Goal: Book appointment/travel/reservation

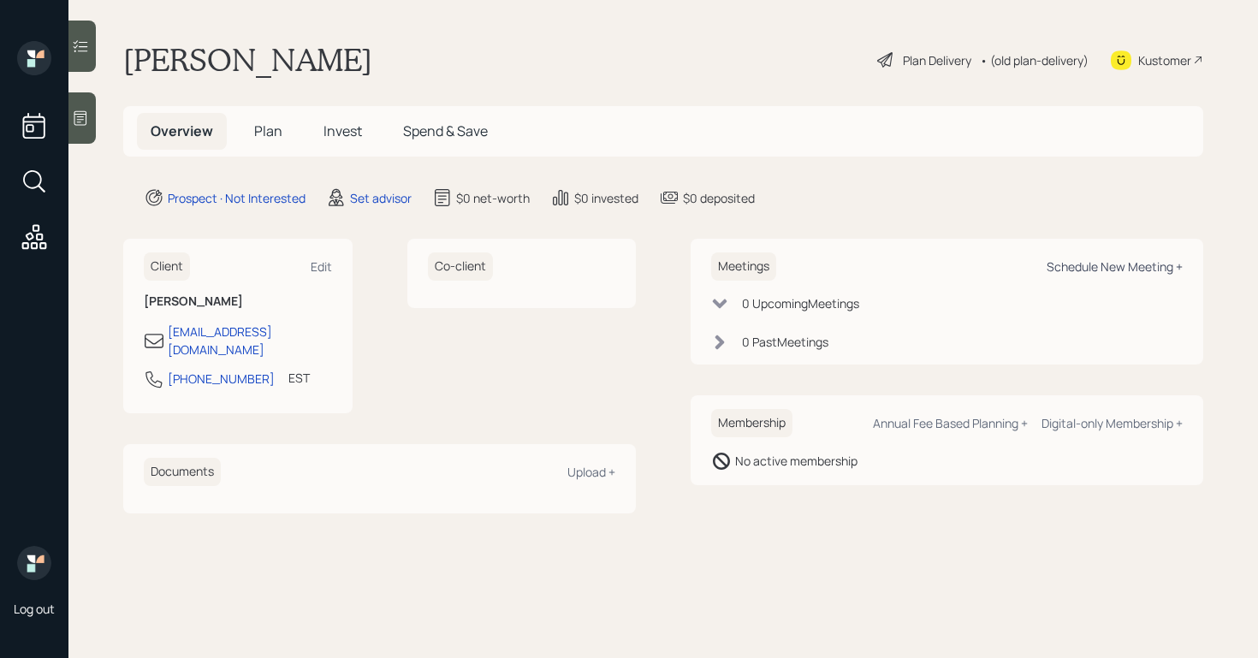
click at [1111, 266] on div "Schedule New Meeting +" at bounding box center [1115, 267] width 136 height 16
select select "round-[PERSON_NAME]"
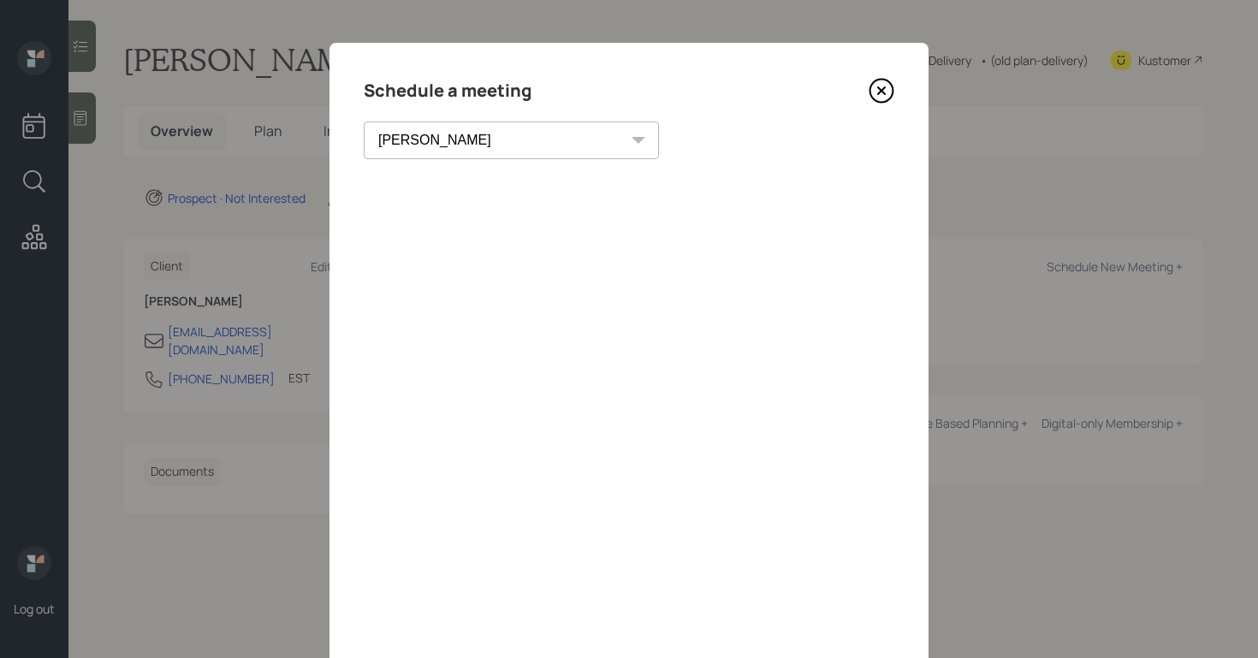
click at [878, 89] on icon at bounding box center [882, 91] width 26 height 26
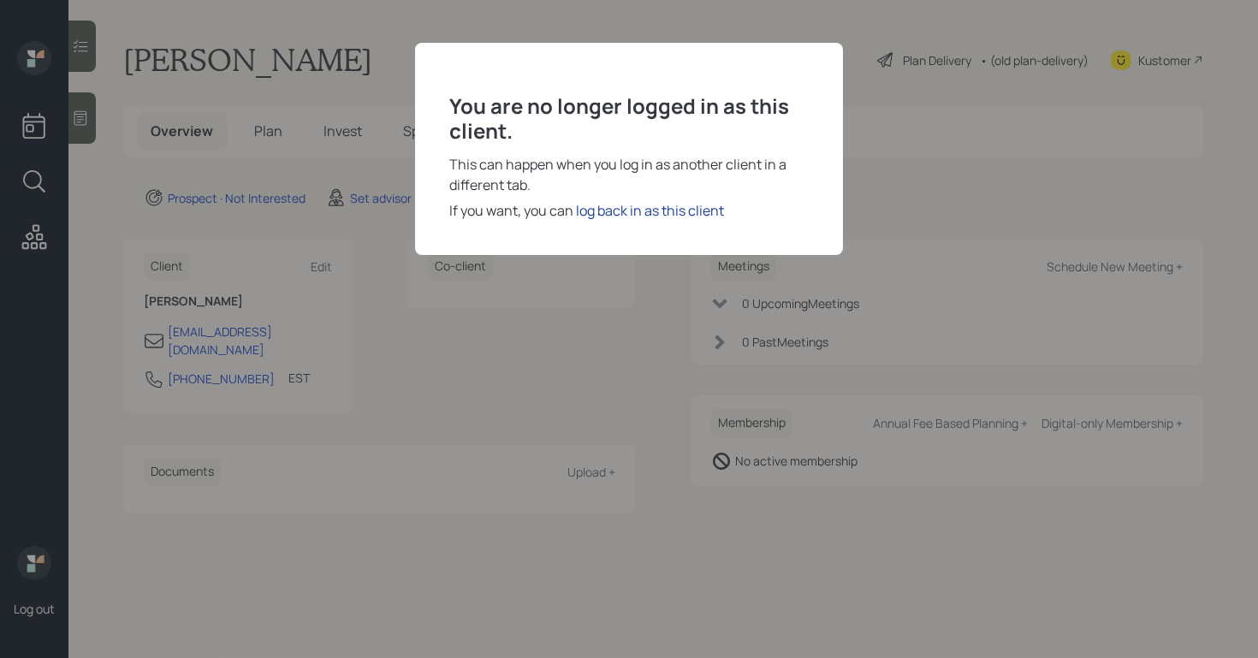
click at [691, 208] on div "log back in as this client" at bounding box center [650, 210] width 148 height 21
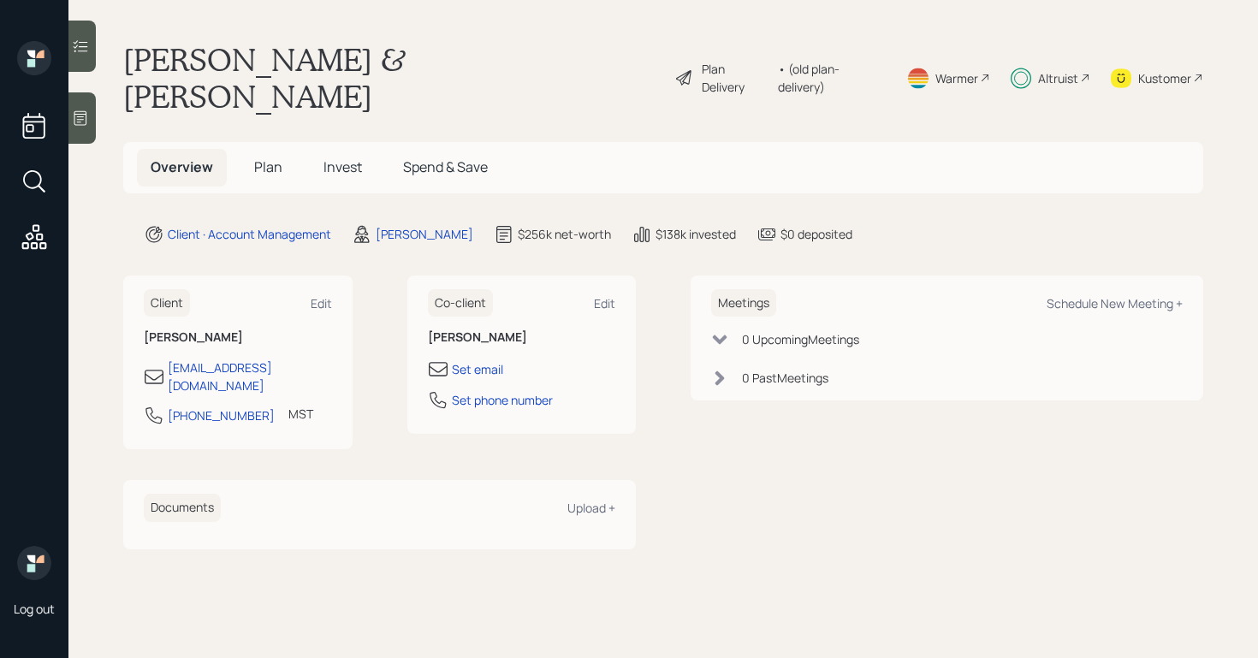
click at [88, 120] on icon at bounding box center [80, 118] width 17 height 17
